Goal: Find specific page/section: Find specific page/section

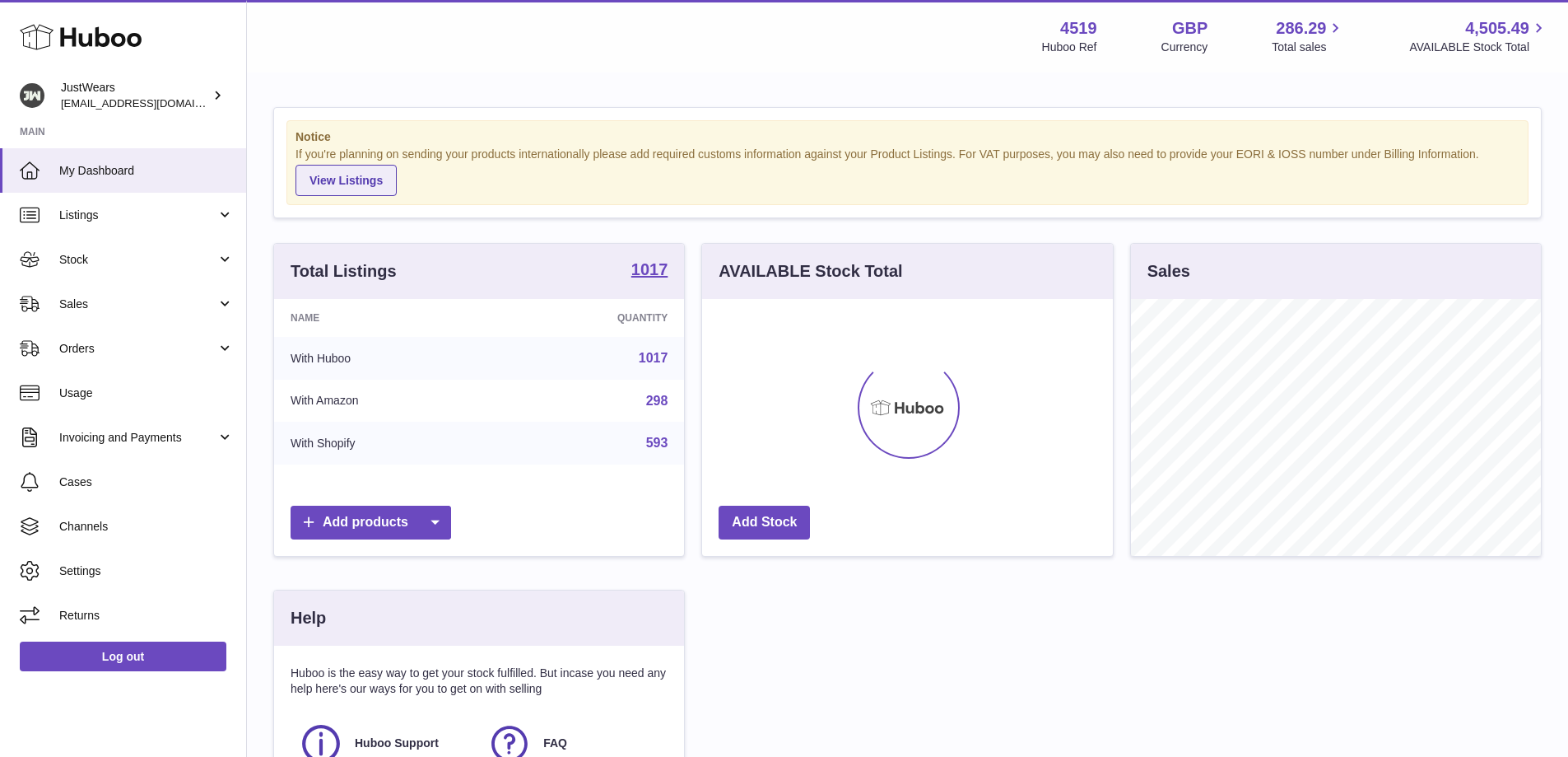
scroll to position [257, 411]
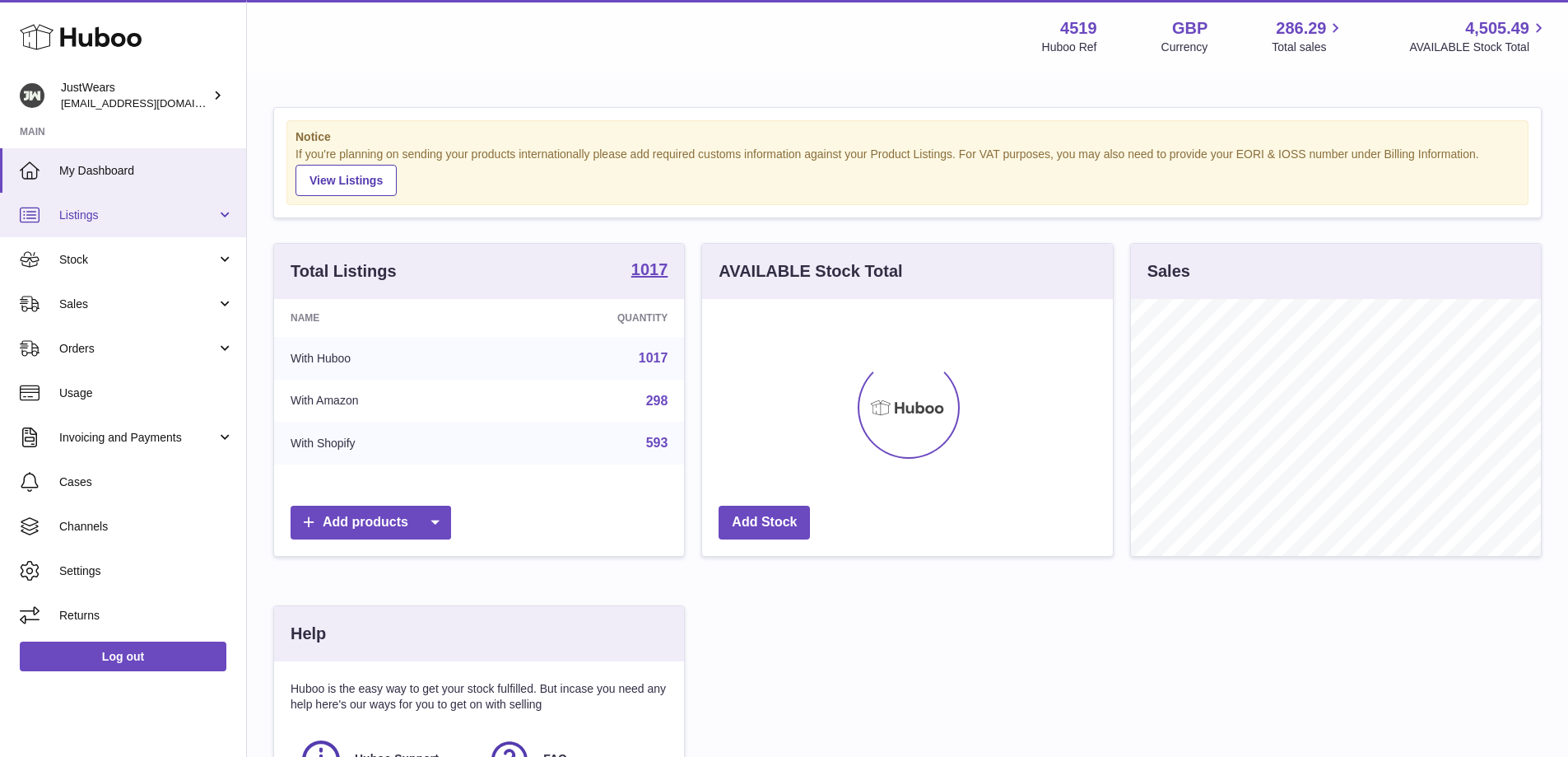
click at [163, 217] on span "Listings" at bounding box center [138, 216] width 157 height 16
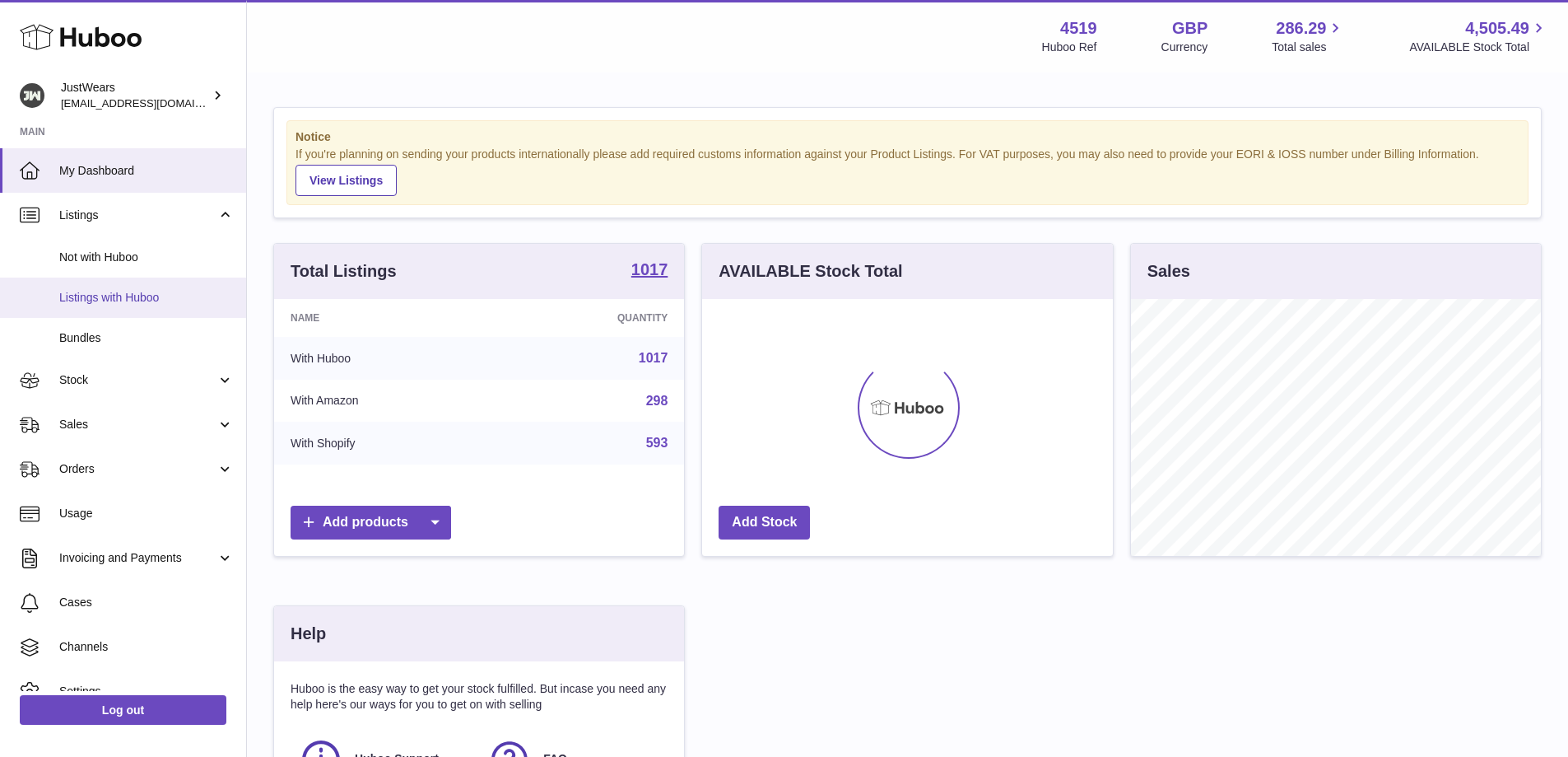
click at [172, 299] on span "Listings with Huboo" at bounding box center [147, 298] width 175 height 16
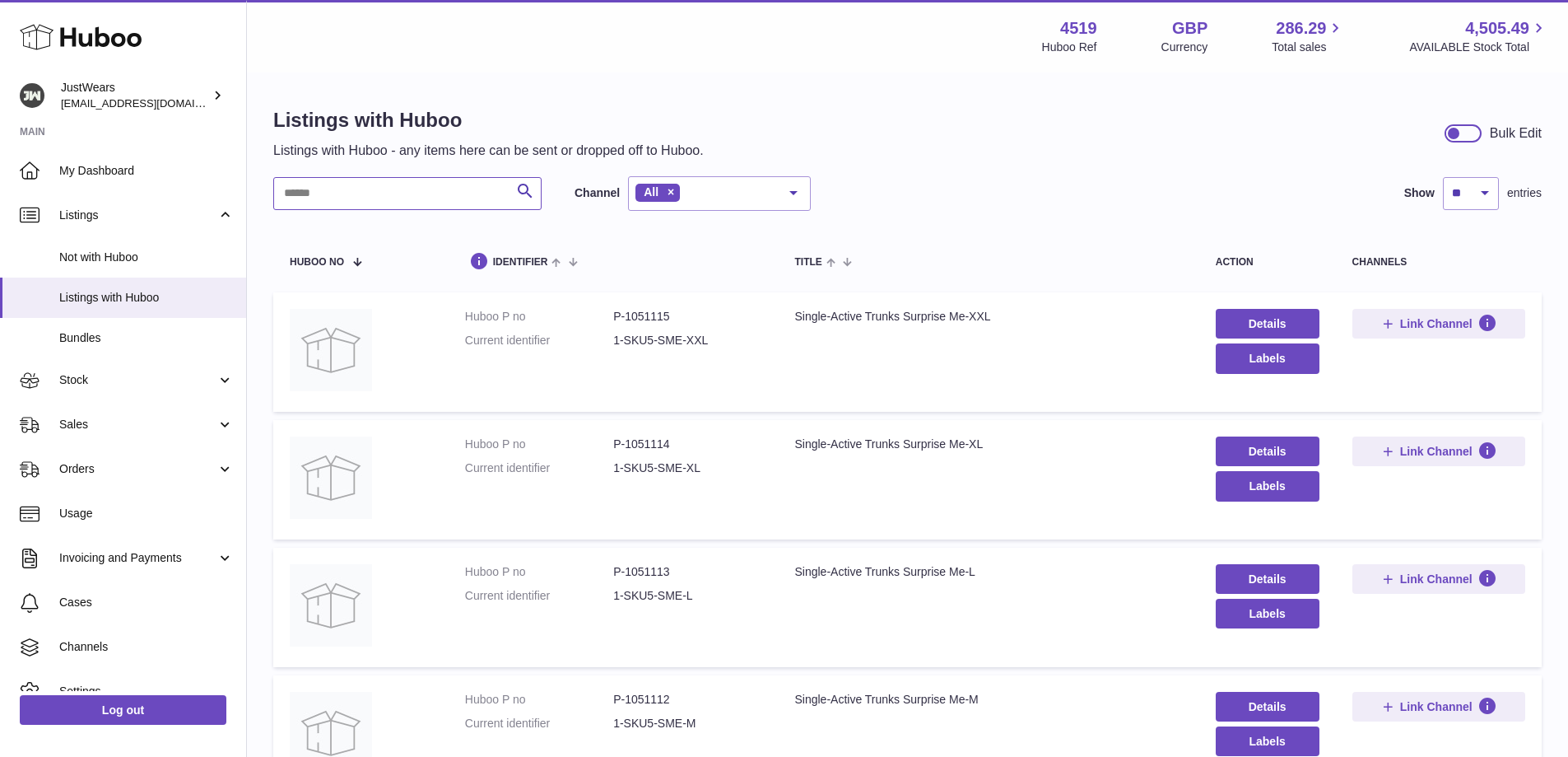
click at [461, 180] on input "text" at bounding box center [407, 194] width 269 height 33
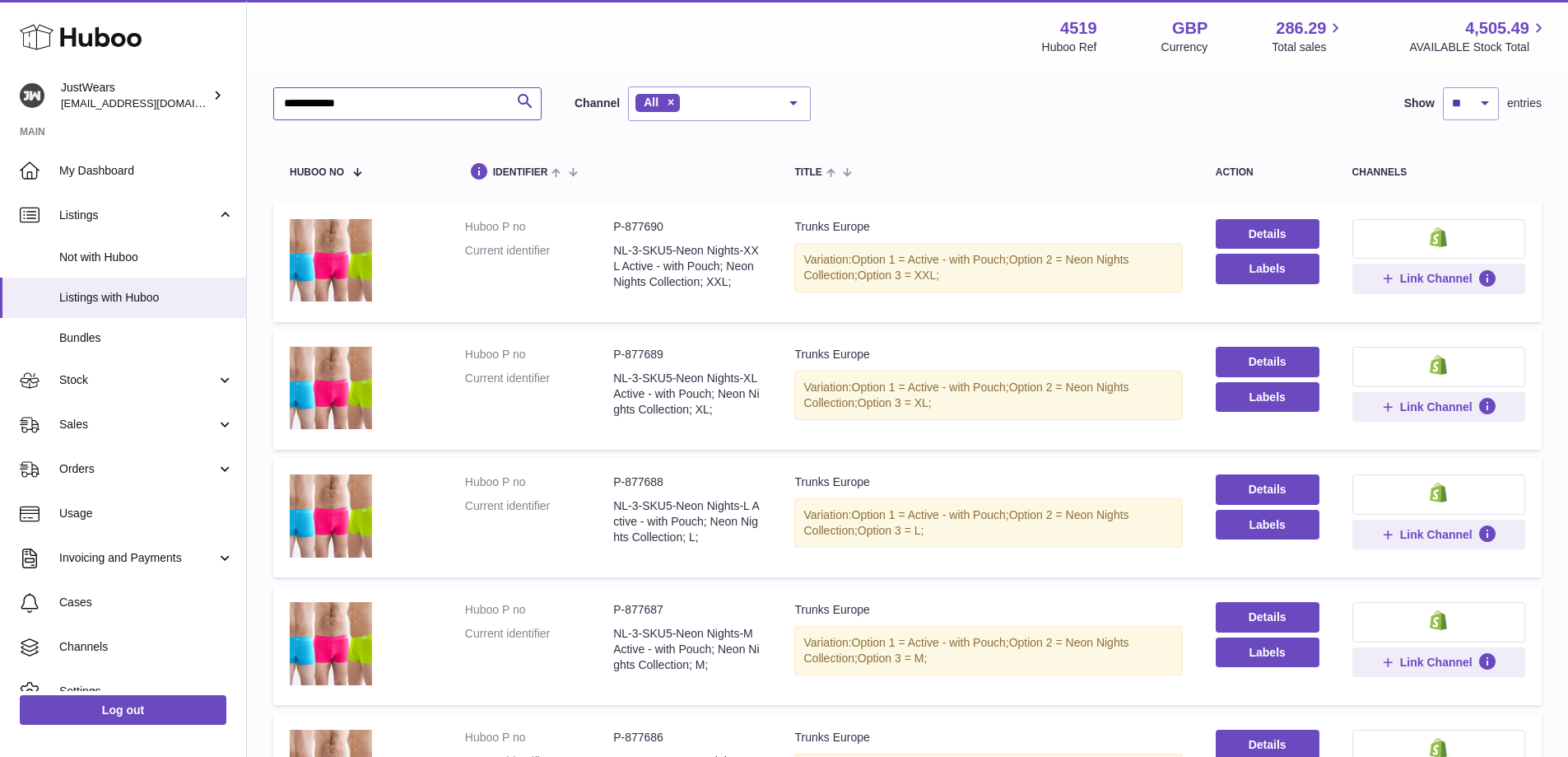
scroll to position [247, 0]
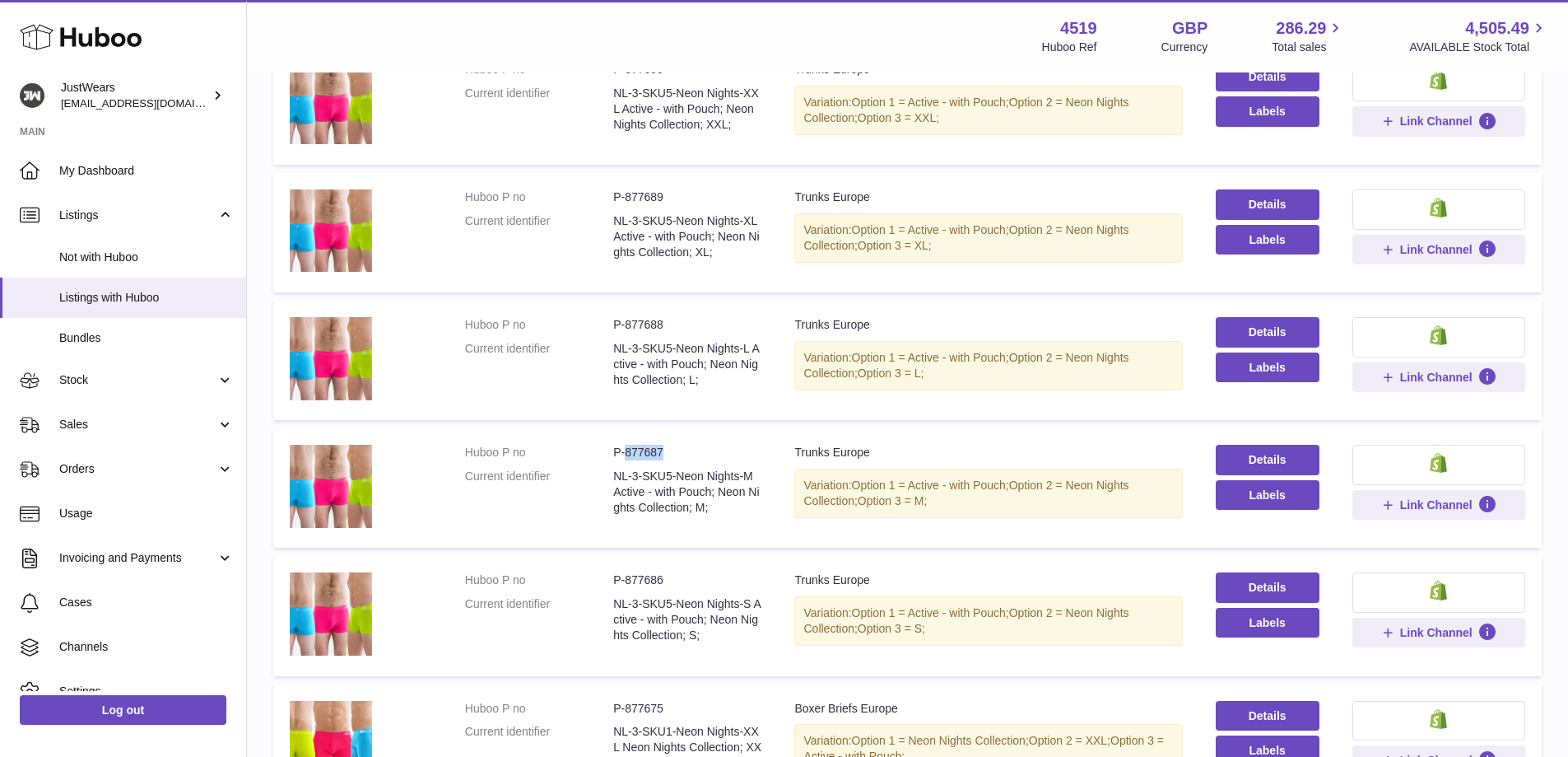
drag, startPoint x: 627, startPoint y: 460, endPoint x: 664, endPoint y: 461, distance: 37.0
click at [664, 460] on dd "P-877687" at bounding box center [688, 452] width 148 height 16
copy dd "877687"
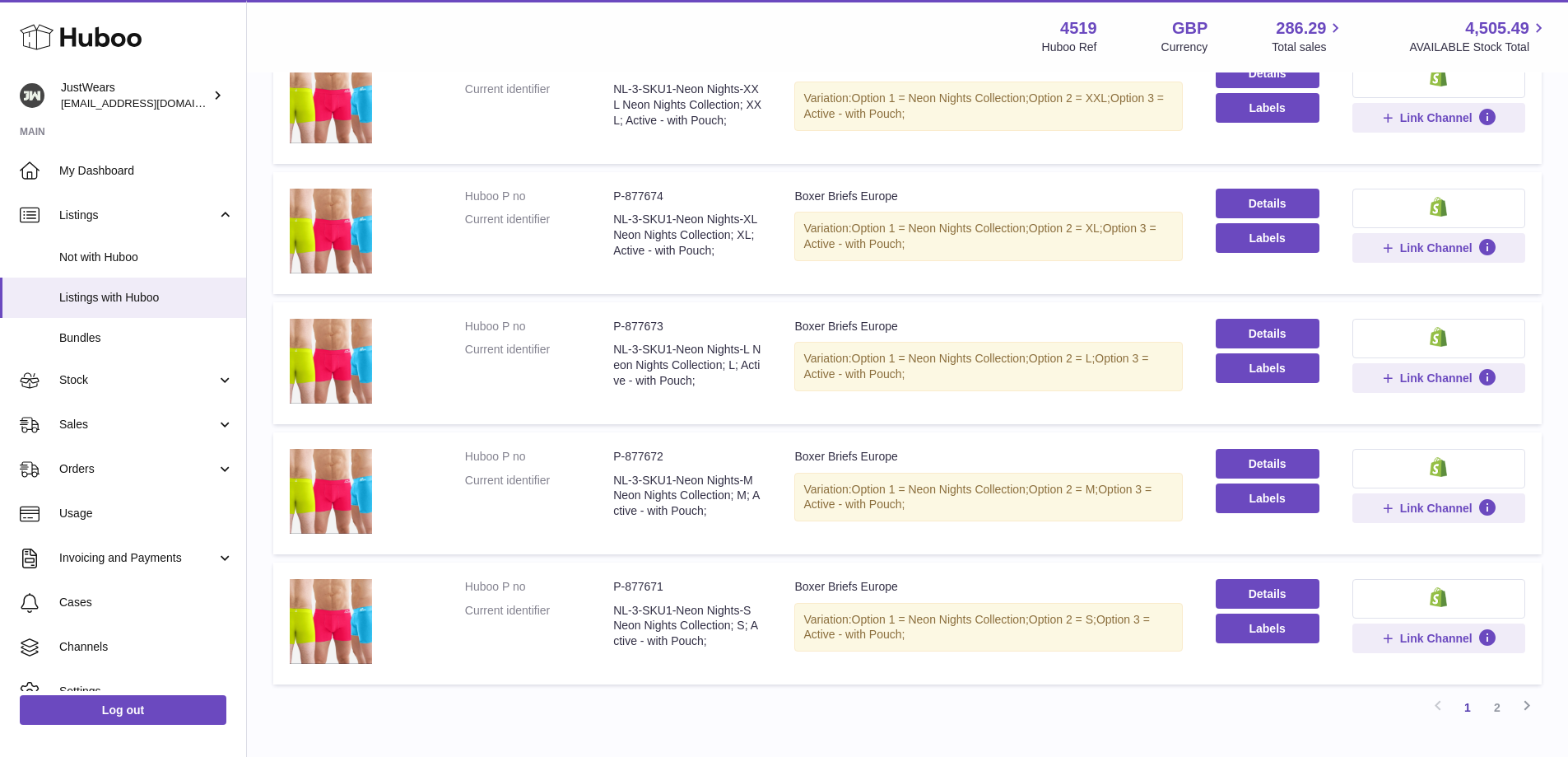
scroll to position [988, 0]
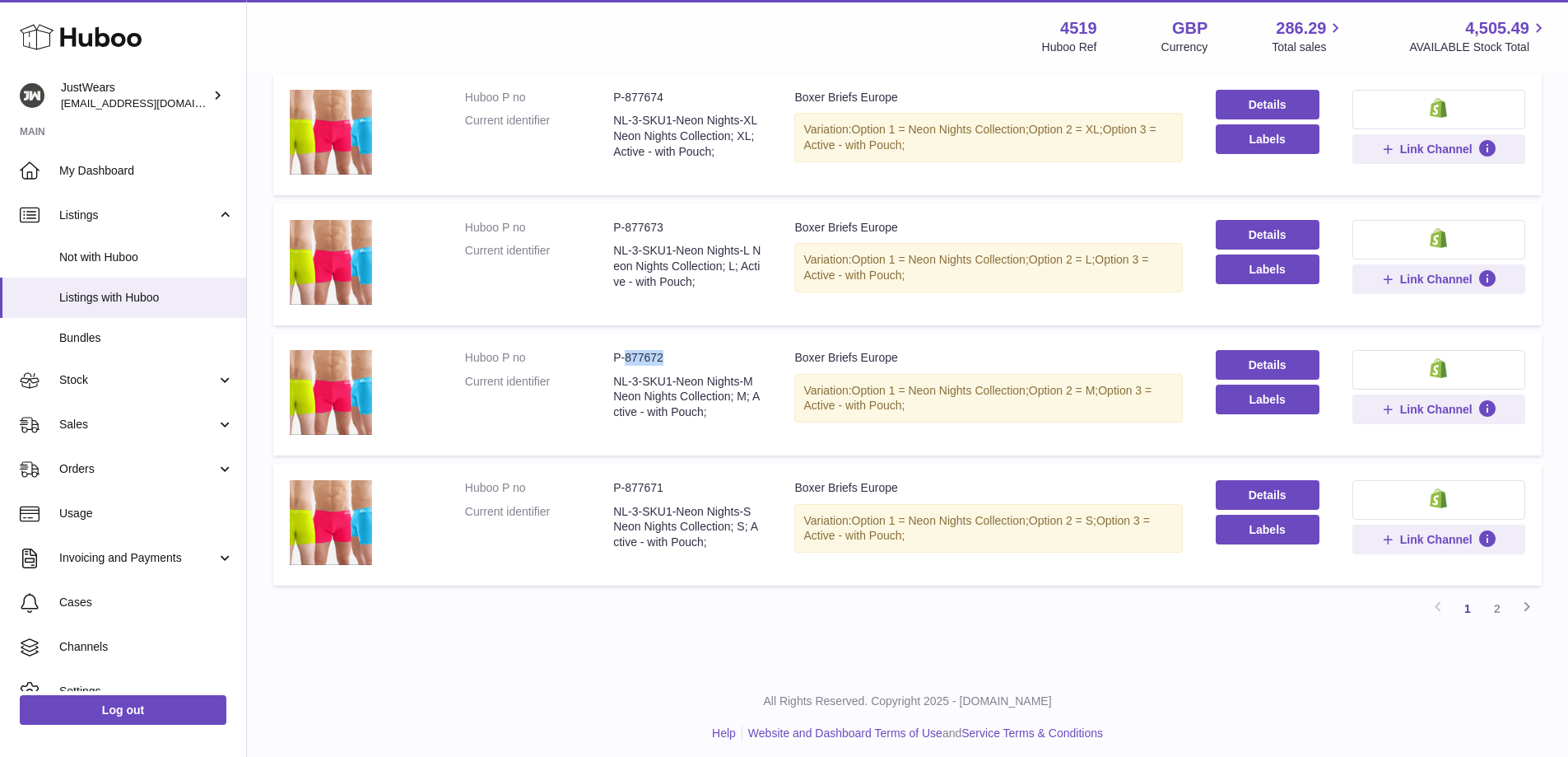
drag, startPoint x: 626, startPoint y: 368, endPoint x: 667, endPoint y: 369, distance: 41.0
click at [667, 366] on dd "P-877672" at bounding box center [688, 358] width 148 height 16
copy dd "877672"
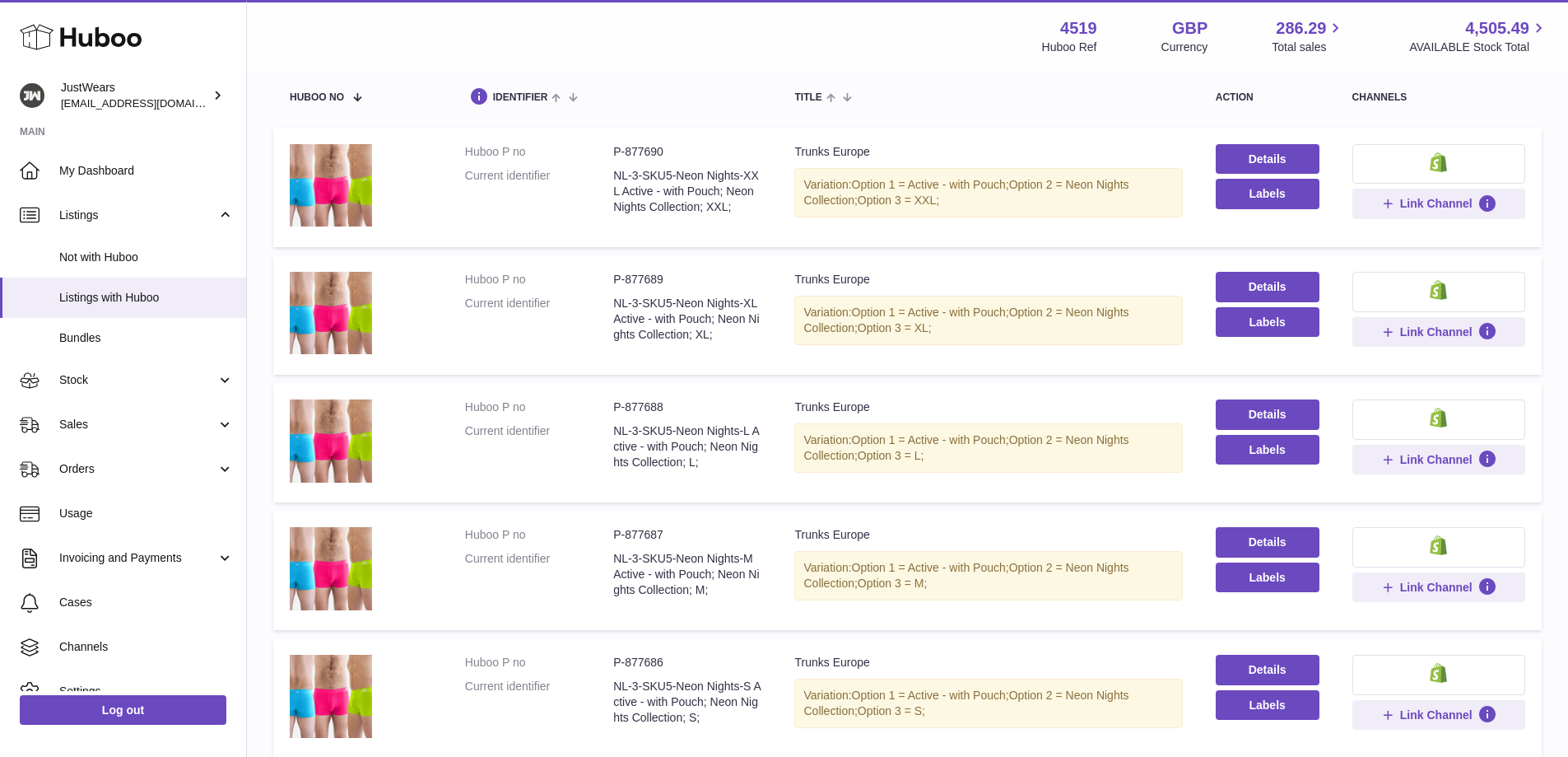
scroll to position [0, 0]
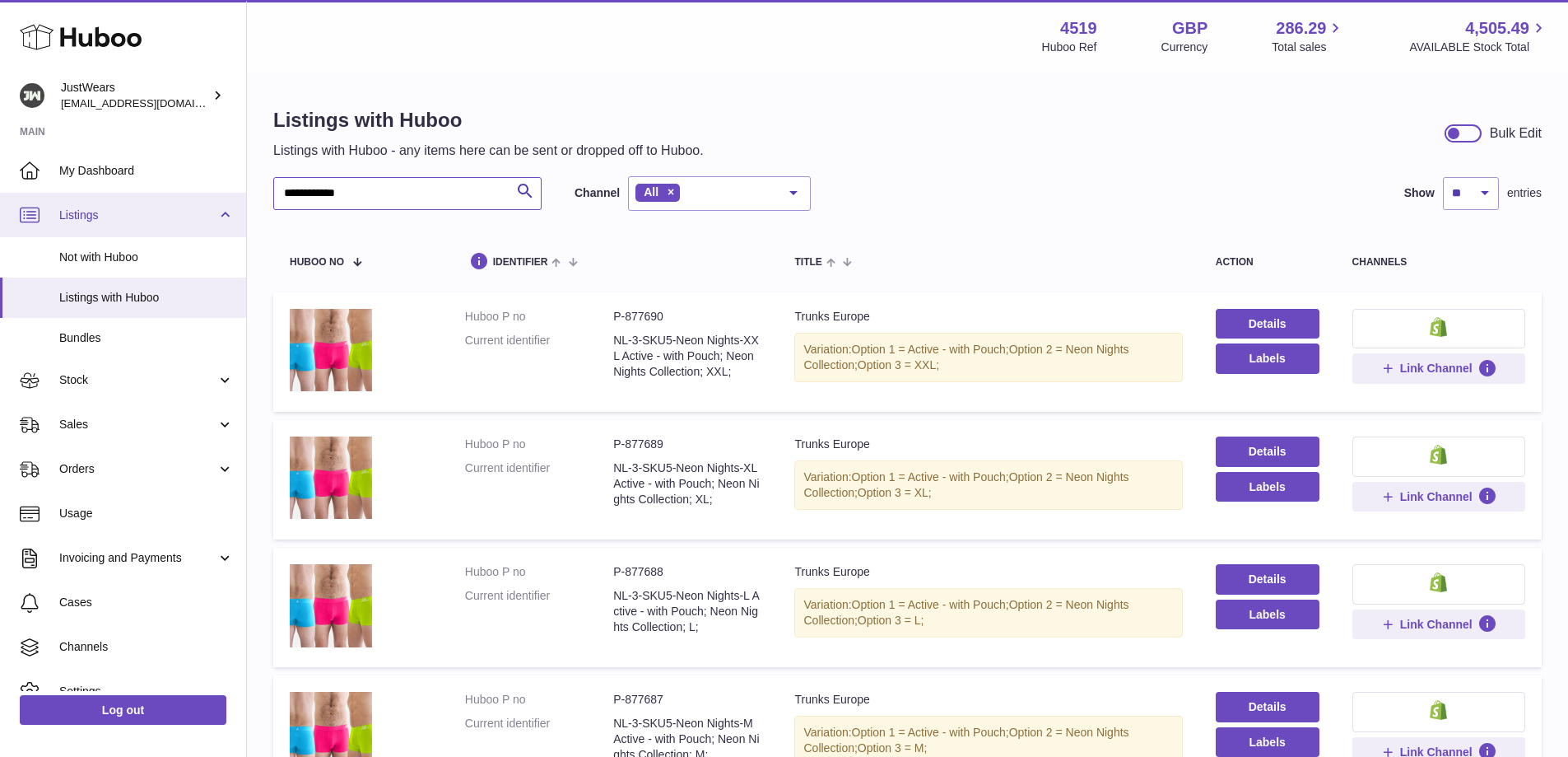
drag, startPoint x: 433, startPoint y: 194, endPoint x: 45, endPoint y: 194, distance: 388.0
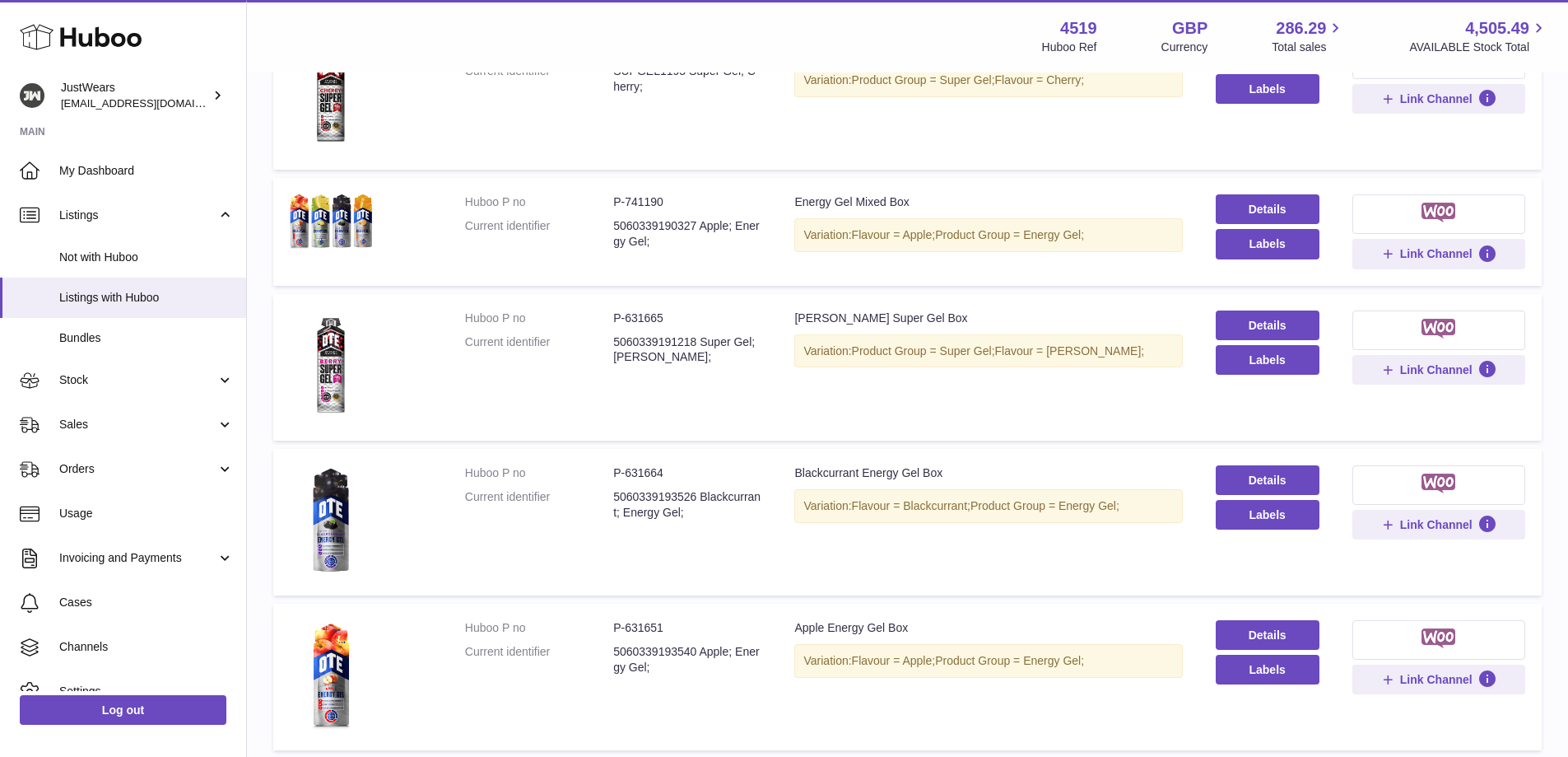
scroll to position [265, 0]
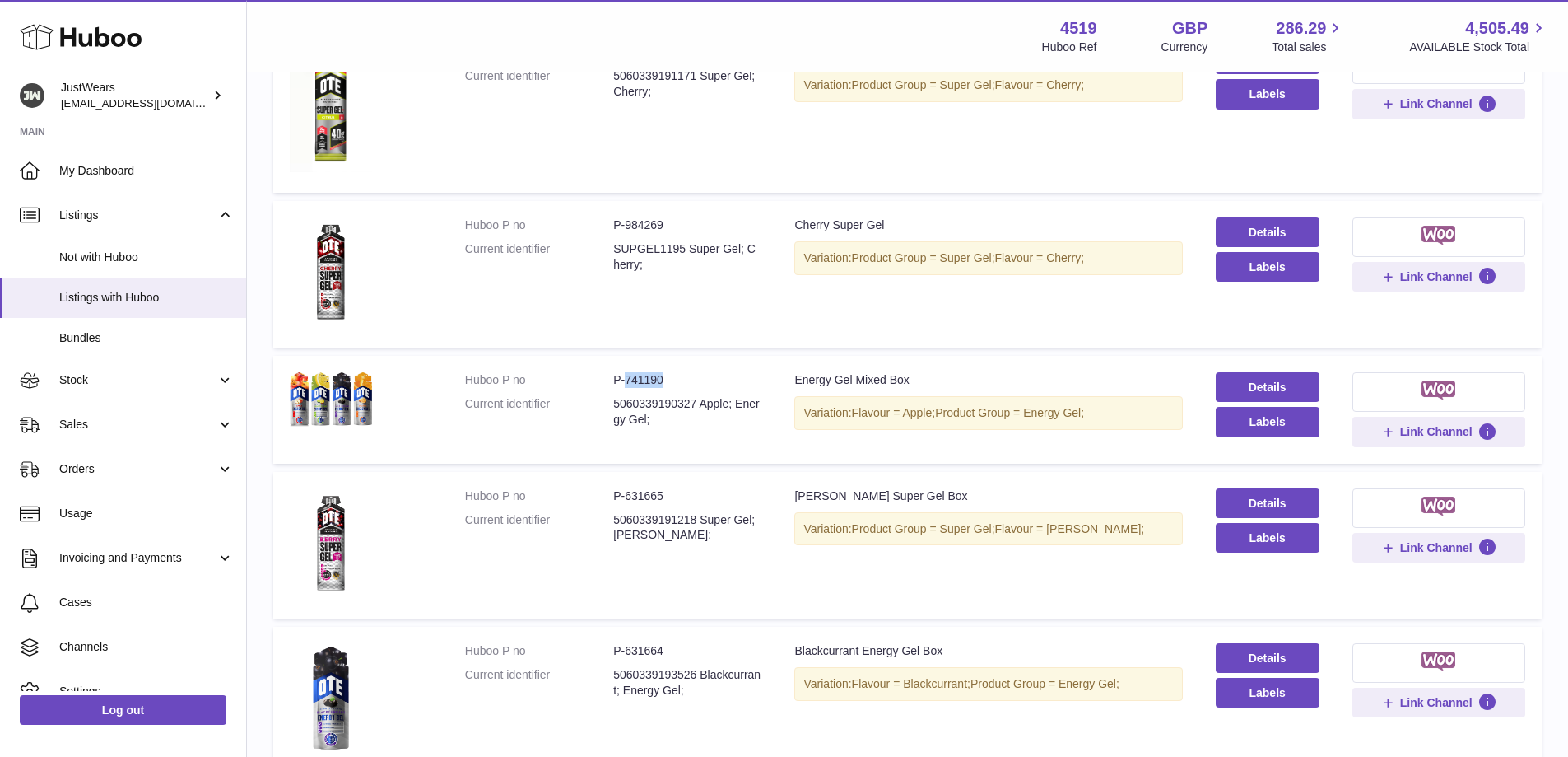
drag, startPoint x: 683, startPoint y: 381, endPoint x: 627, endPoint y: 382, distance: 56.0
click at [627, 382] on dd "P-741190" at bounding box center [688, 380] width 148 height 16
copy dd "741190"
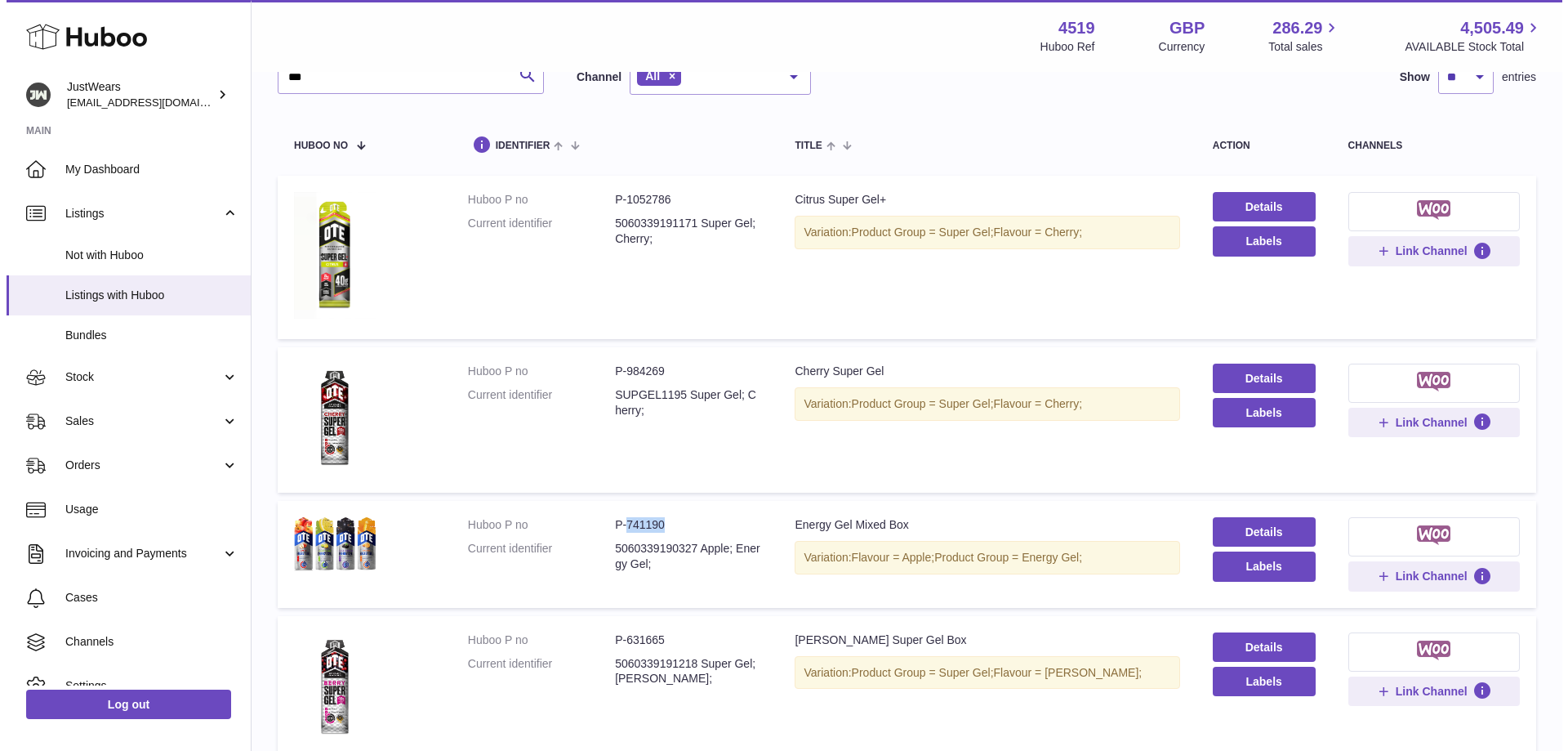
scroll to position [0, 0]
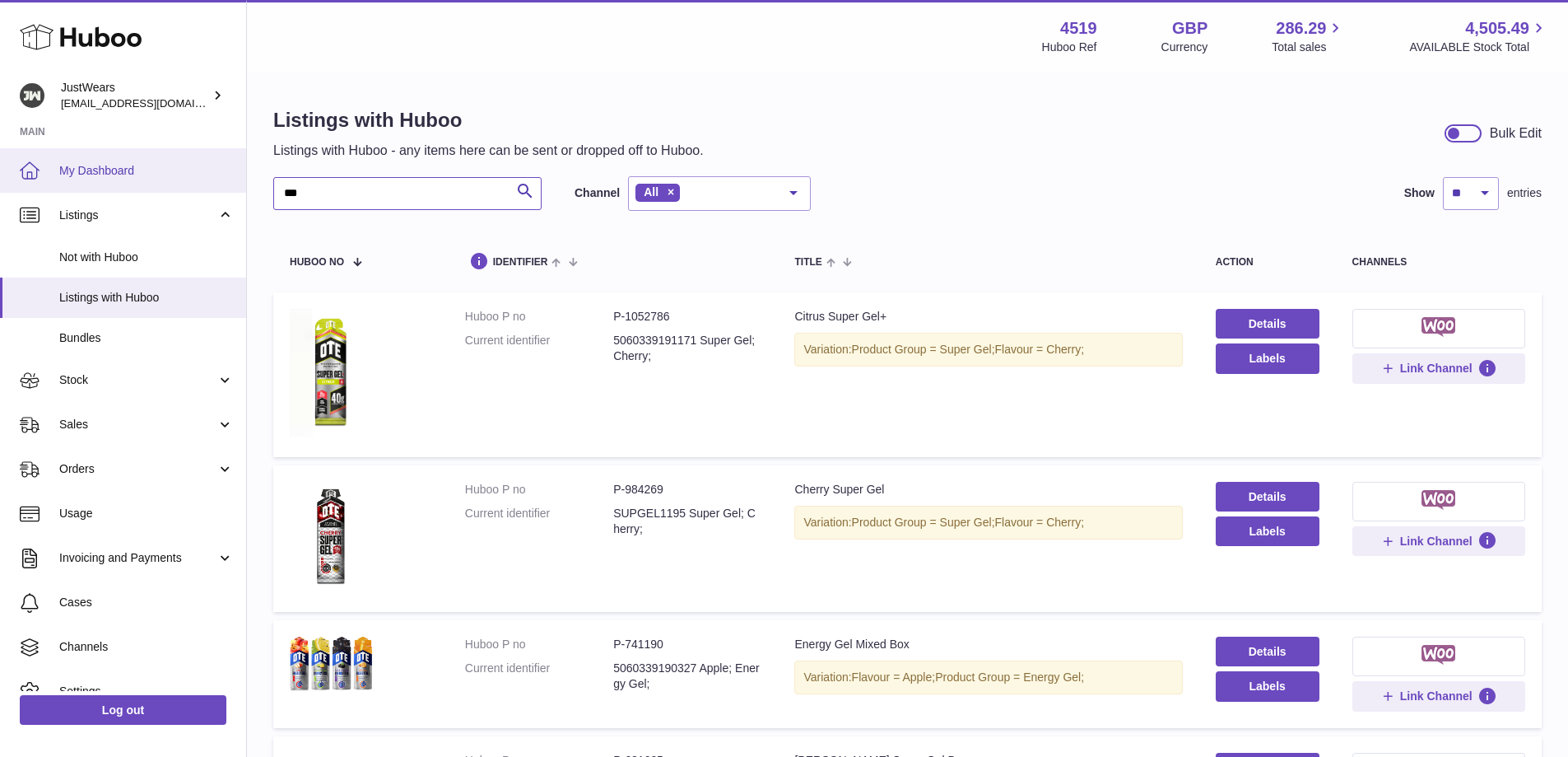
drag, startPoint x: 414, startPoint y: 190, endPoint x: 187, endPoint y: 158, distance: 229.2
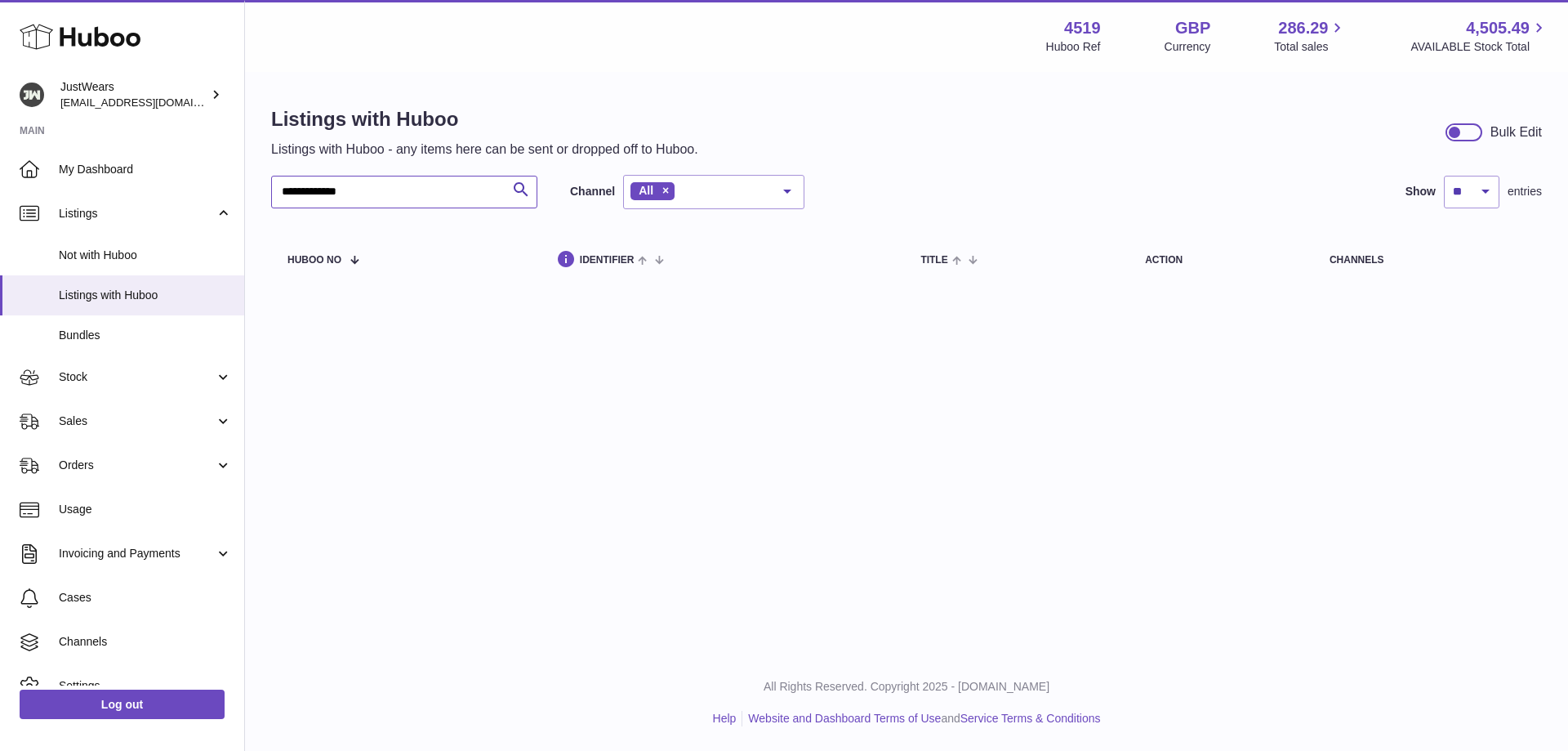
drag, startPoint x: 422, startPoint y: 189, endPoint x: 274, endPoint y: 193, distance: 148.1
click at [274, 193] on input "**********" at bounding box center [404, 192] width 267 height 33
type input "**********"
click at [352, 288] on table "Huboo no identifier title action channels" at bounding box center [907, 257] width 1271 height 65
click at [216, 384] on link "Stock" at bounding box center [122, 377] width 244 height 44
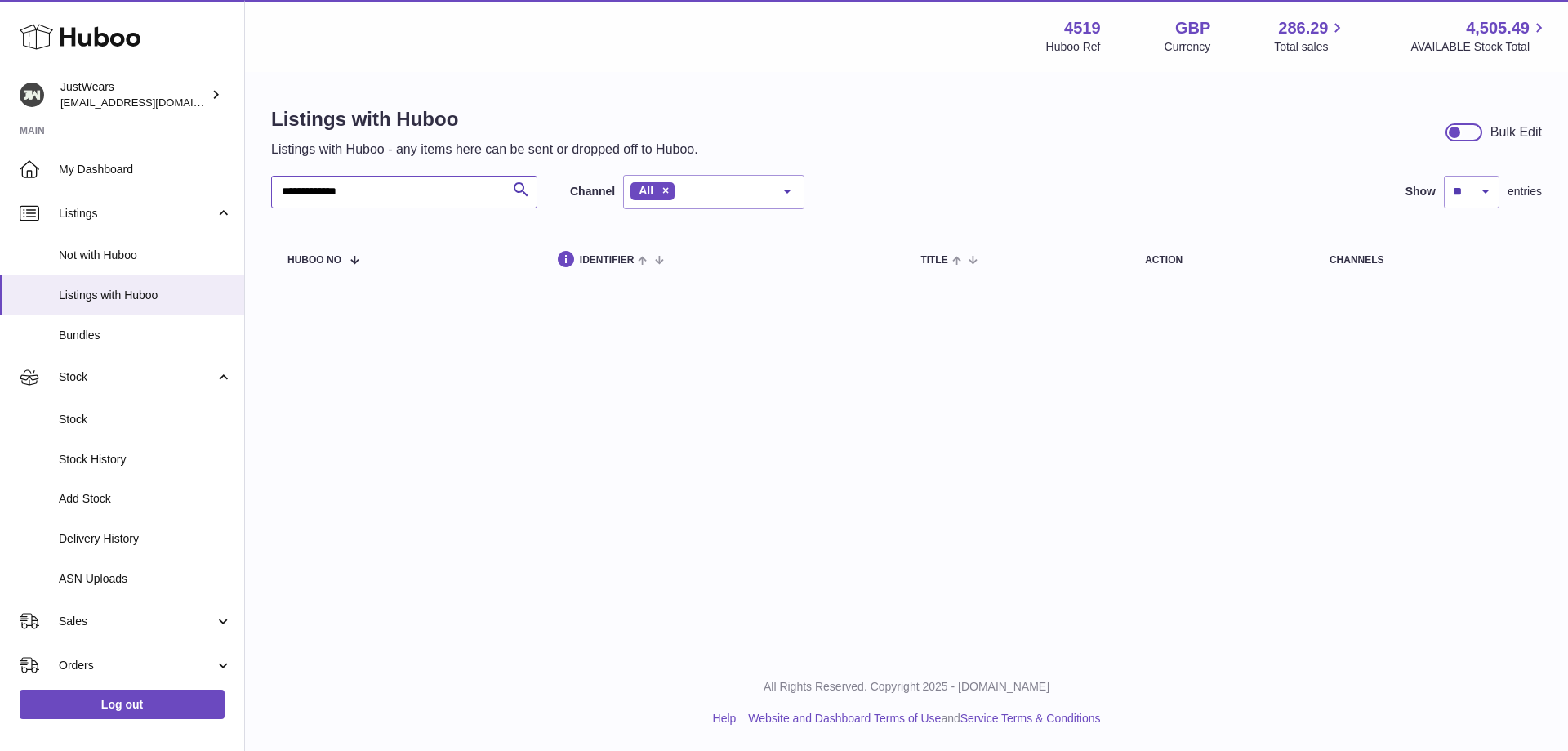
click at [474, 197] on input "**********" at bounding box center [404, 192] width 267 height 33
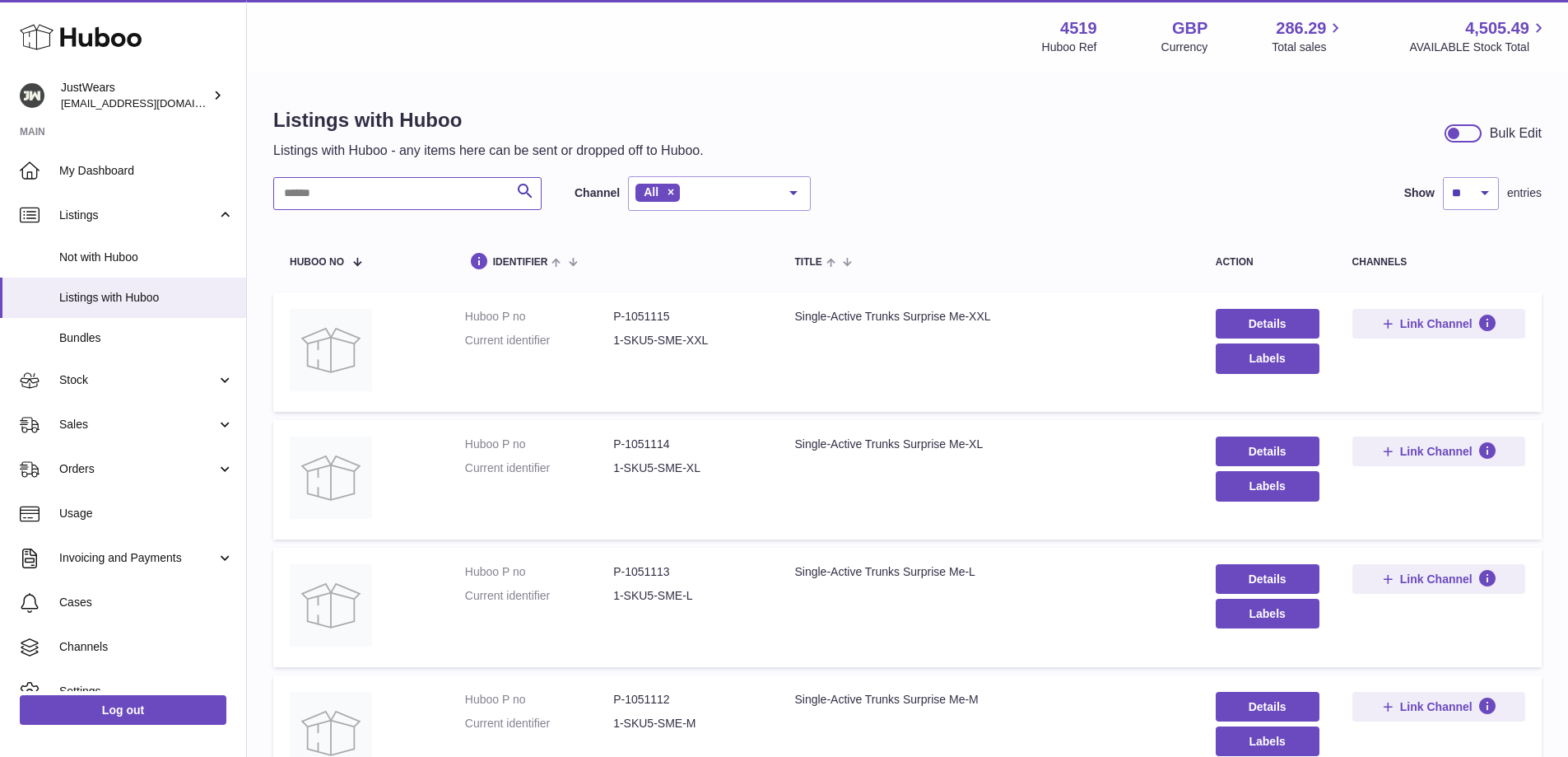
click at [380, 201] on input "text" at bounding box center [407, 194] width 269 height 33
